Goal: Task Accomplishment & Management: Manage account settings

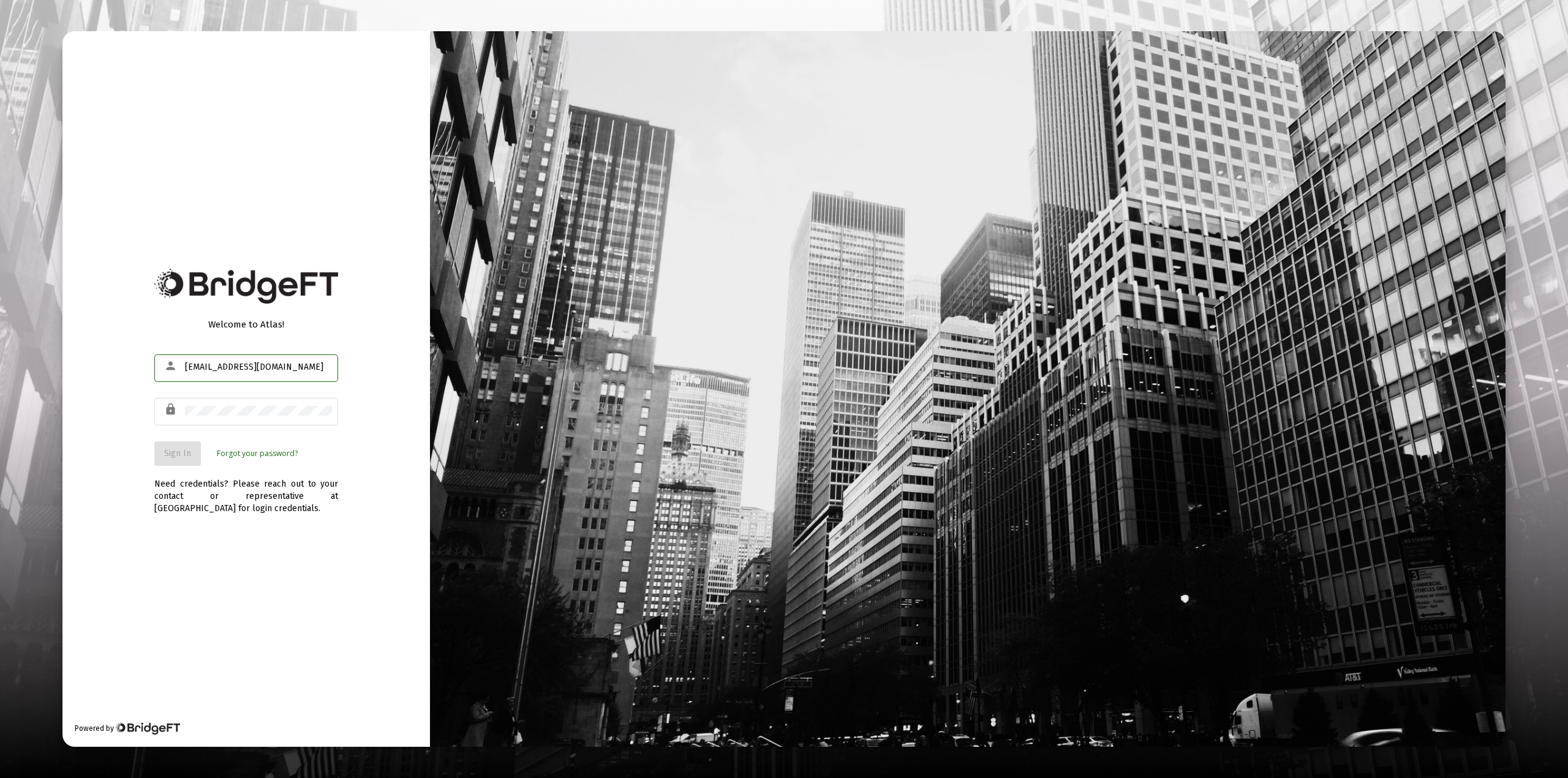
type input "[EMAIL_ADDRESS][DOMAIN_NAME]"
click at [176, 451] on span "Sign In" at bounding box center [178, 453] width 27 height 10
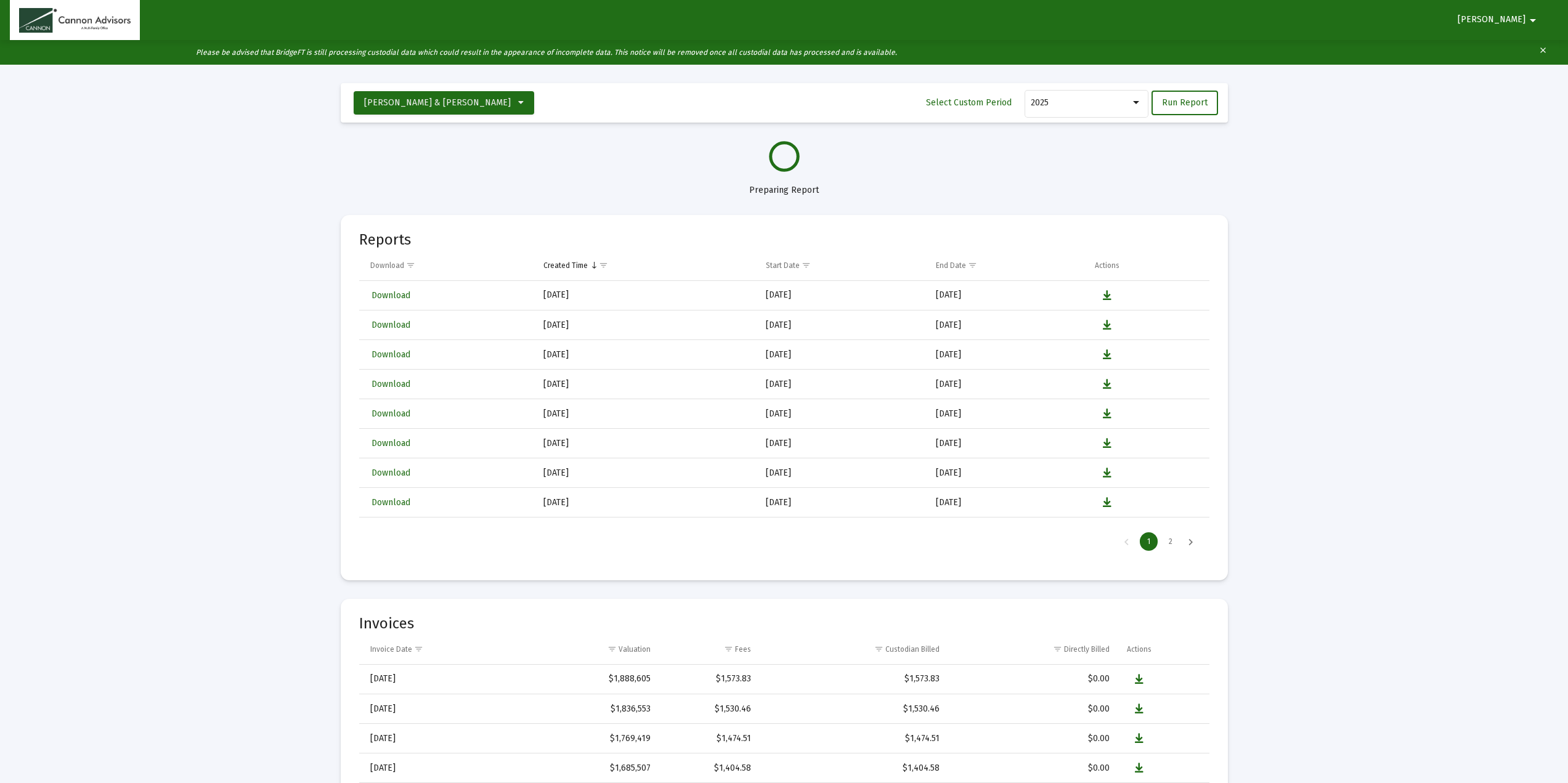
select select "View all"
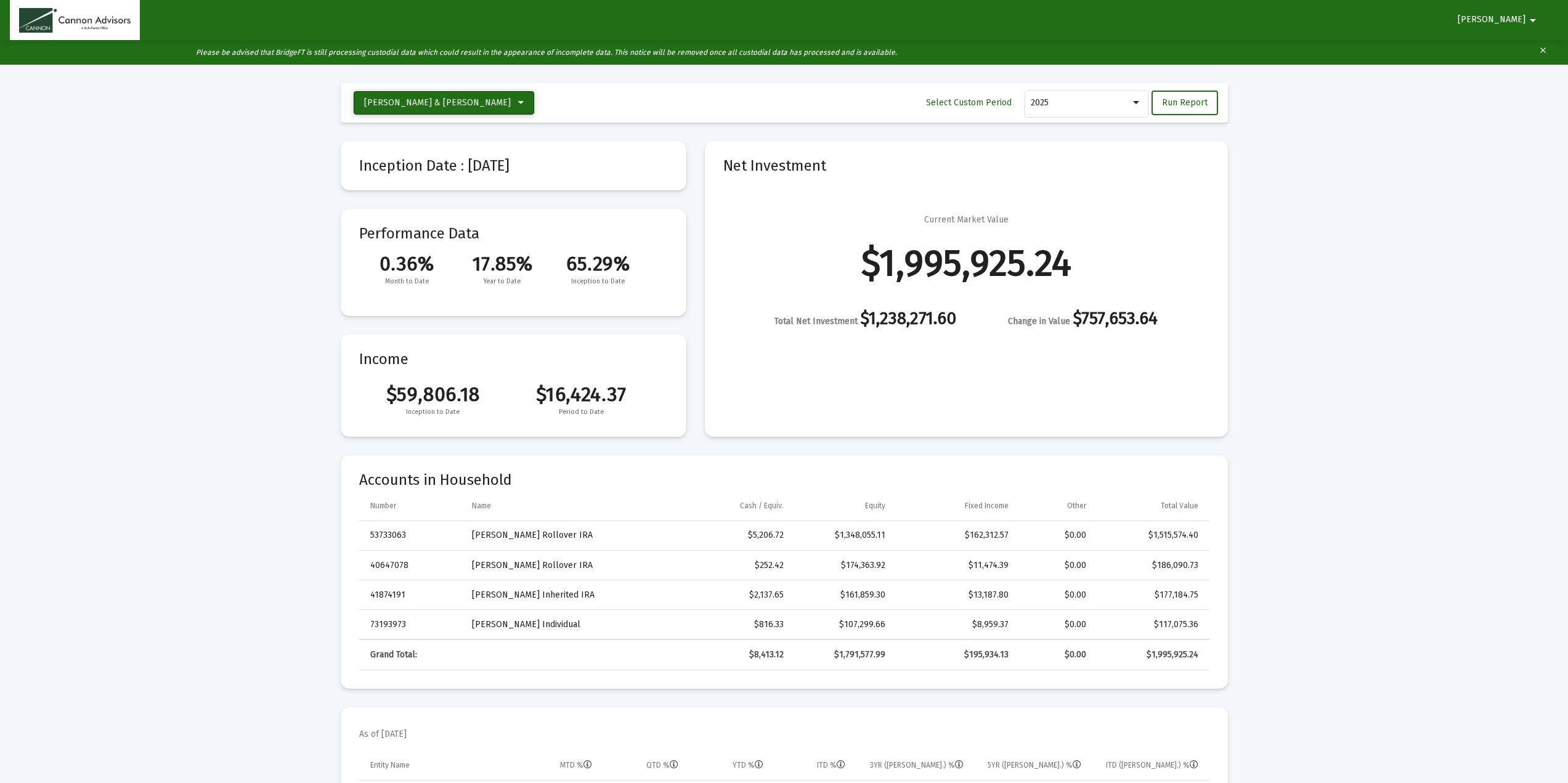
click at [518, 100] on icon at bounding box center [521, 103] width 5 height 9
click at [411, 224] on button "[PERSON_NAME] Individual" at bounding box center [437, 223] width 166 height 30
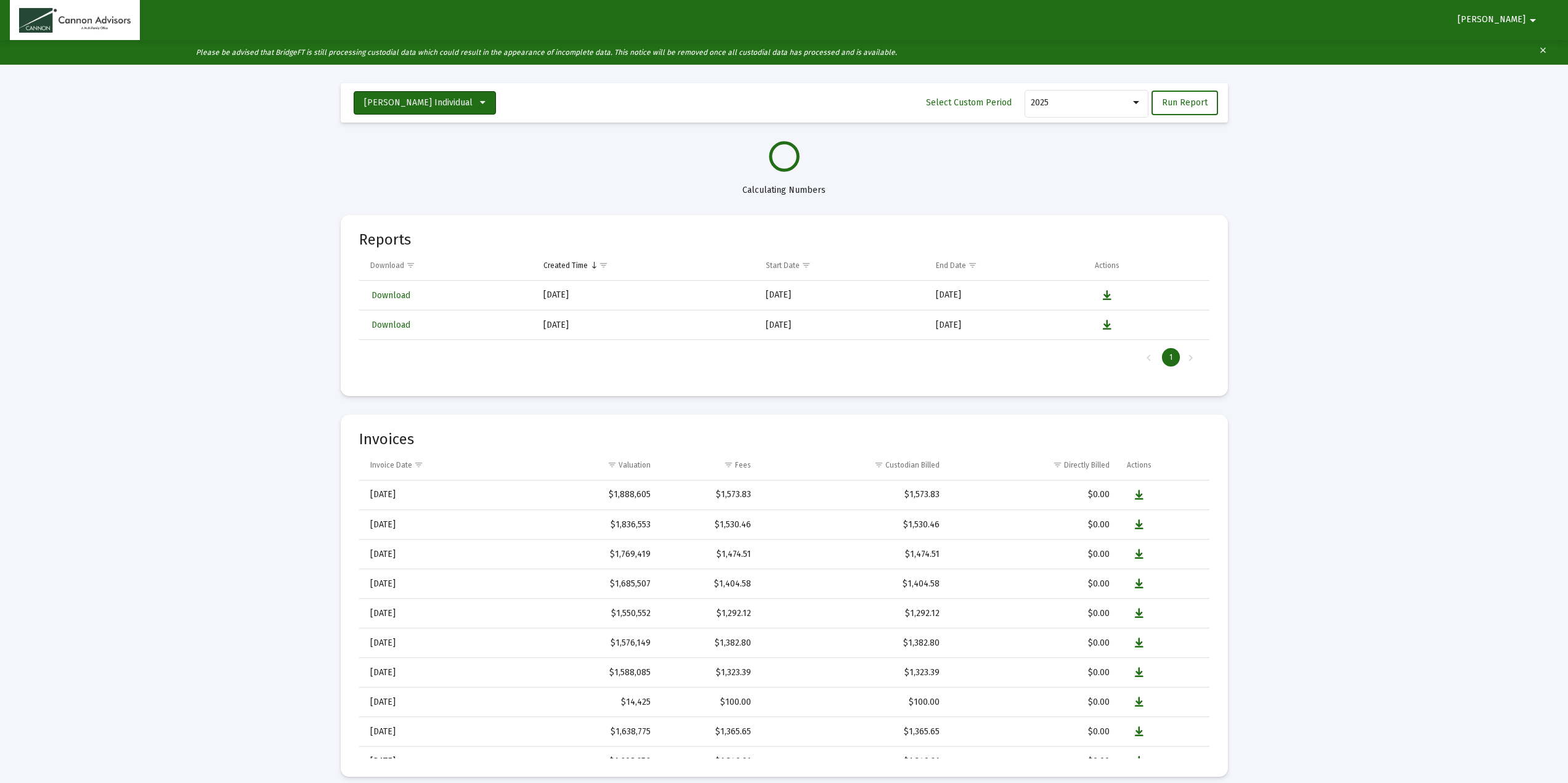
select select "View all"
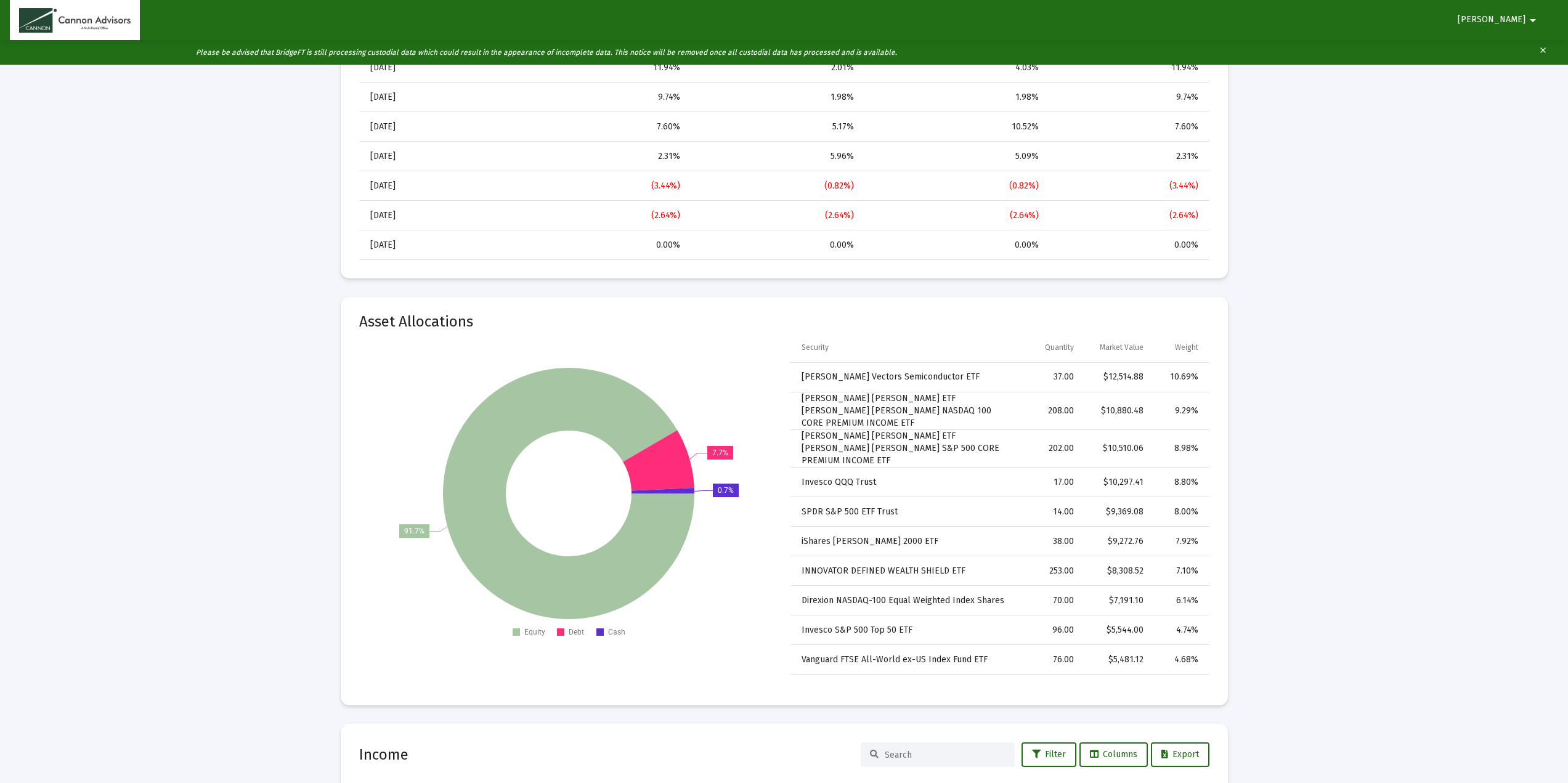
scroll to position [1232, 0]
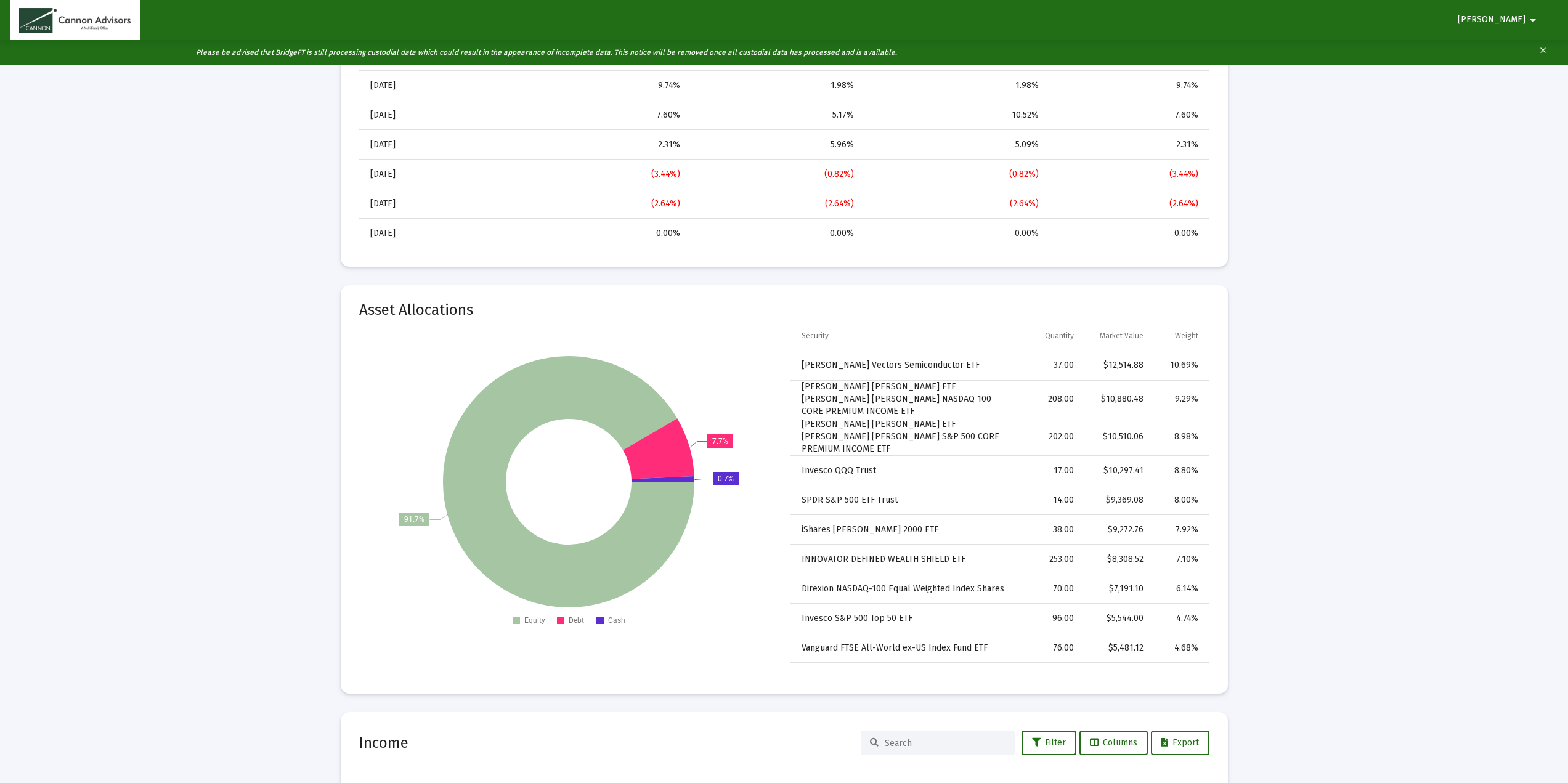
click at [1535, 21] on mat-icon "arrow_drop_down" at bounding box center [1533, 20] width 15 height 25
click at [1540, 53] on button "Logout" at bounding box center [1528, 52] width 69 height 30
